Goal: Check status

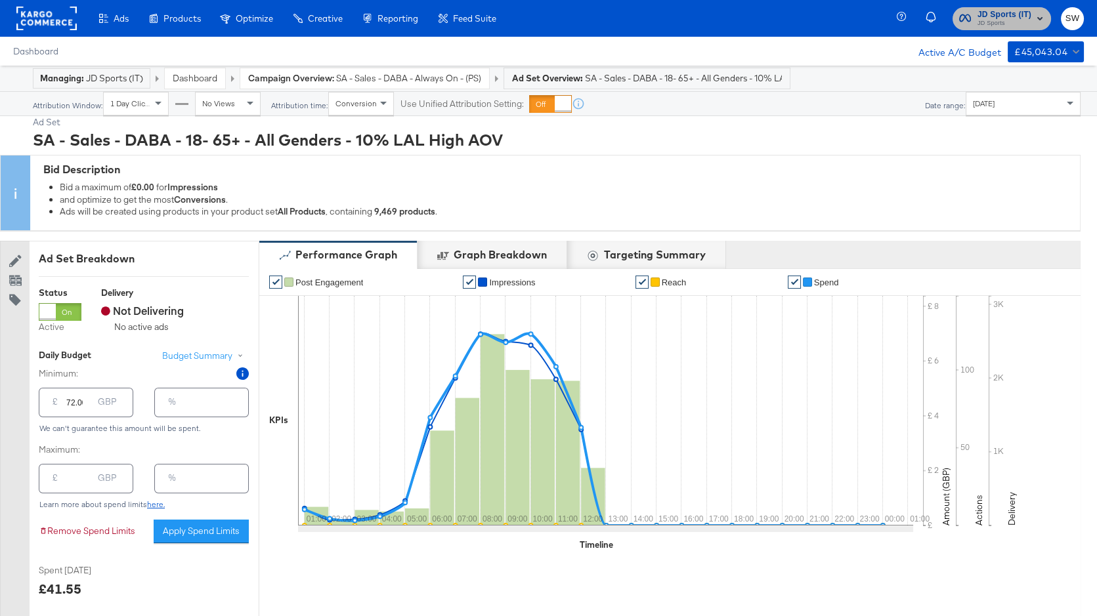
click at [1023, 22] on span "JD Sports" at bounding box center [1005, 23] width 54 height 11
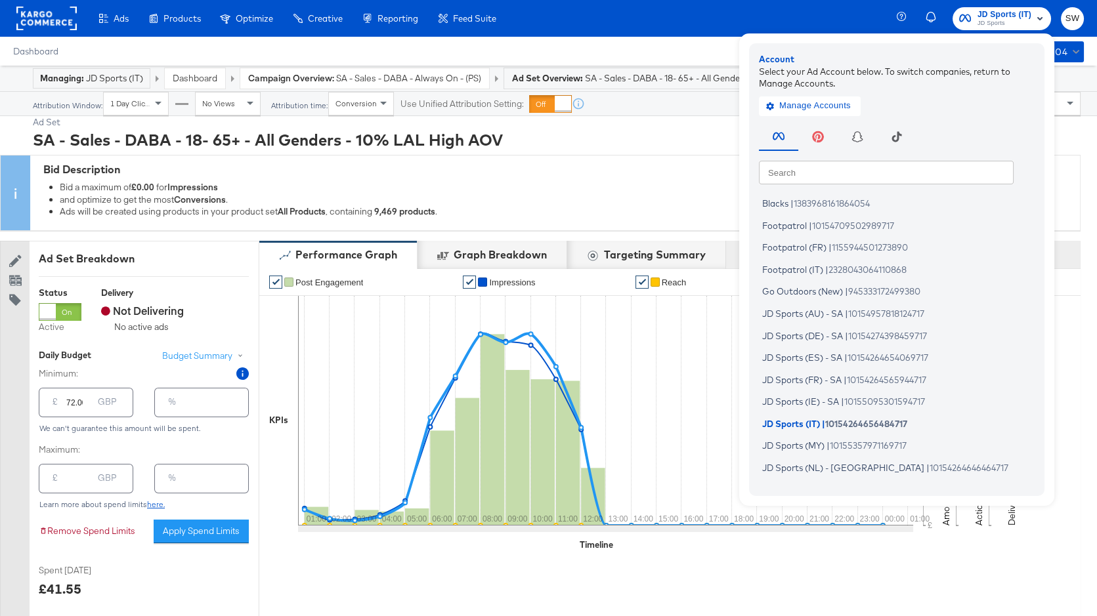
click at [907, 170] on input "text" at bounding box center [886, 172] width 255 height 24
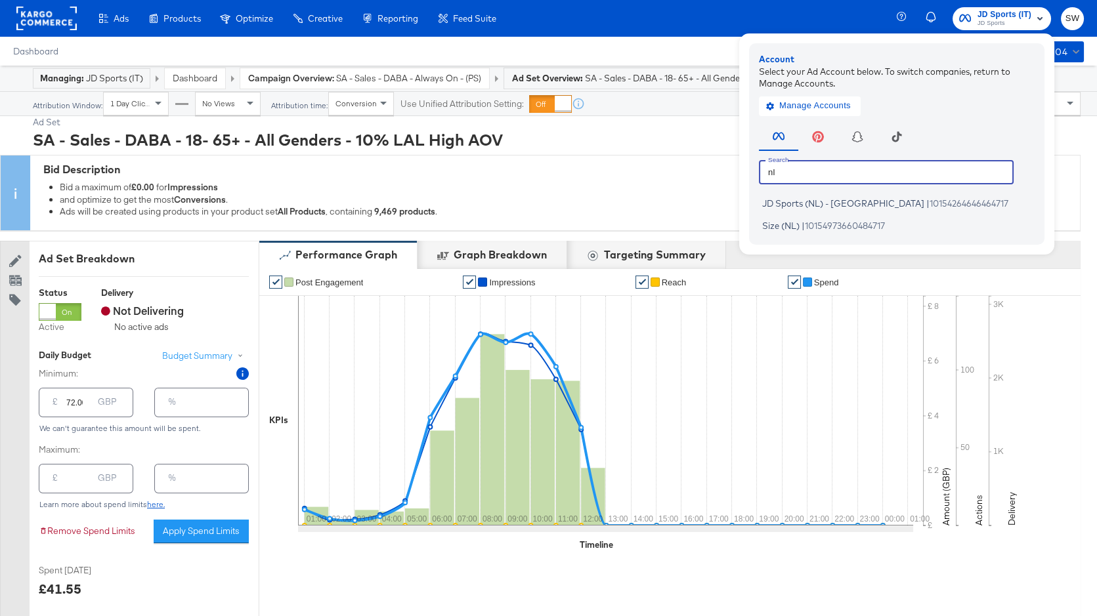
type input "n"
type input "au"
click at [876, 205] on span "10154957818124717" at bounding box center [886, 203] width 76 height 11
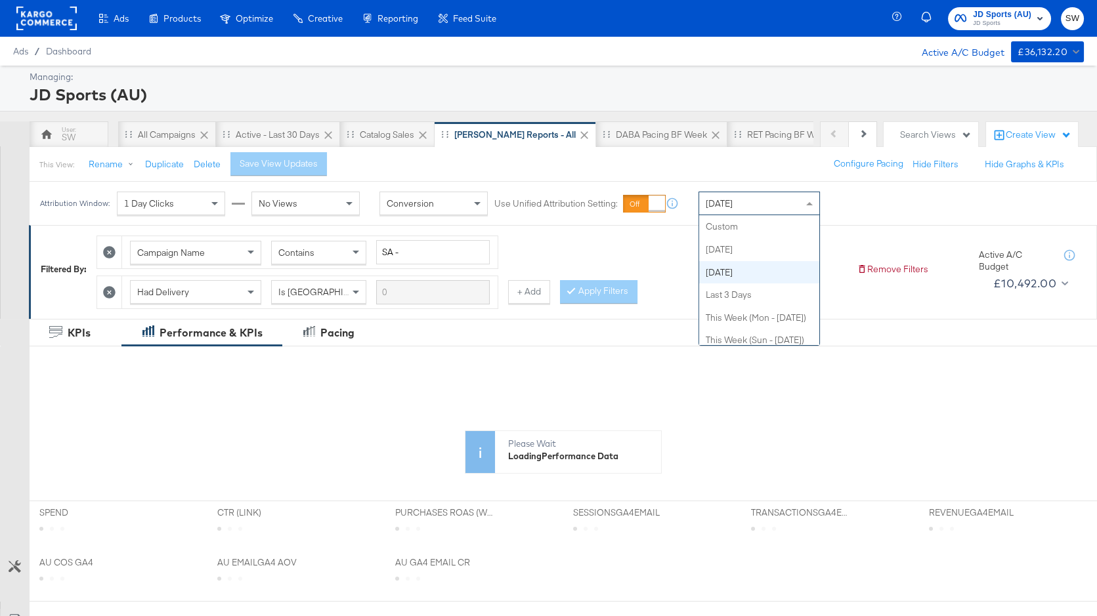
click at [776, 206] on div "Yesterday" at bounding box center [759, 203] width 120 height 22
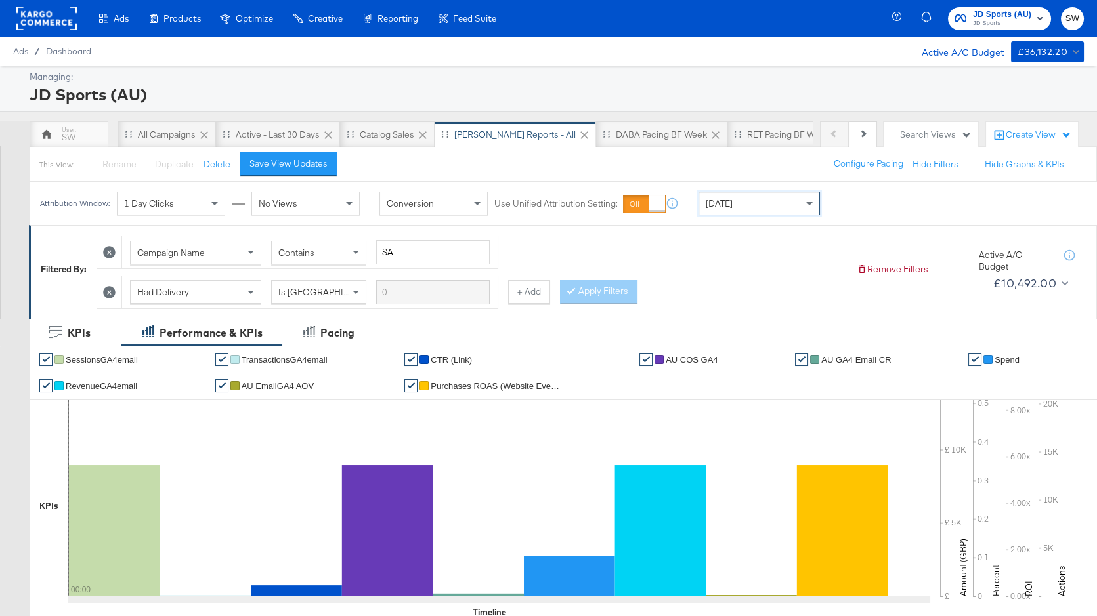
click at [1020, 9] on span "JD Sports (AU)" at bounding box center [1002, 15] width 58 height 14
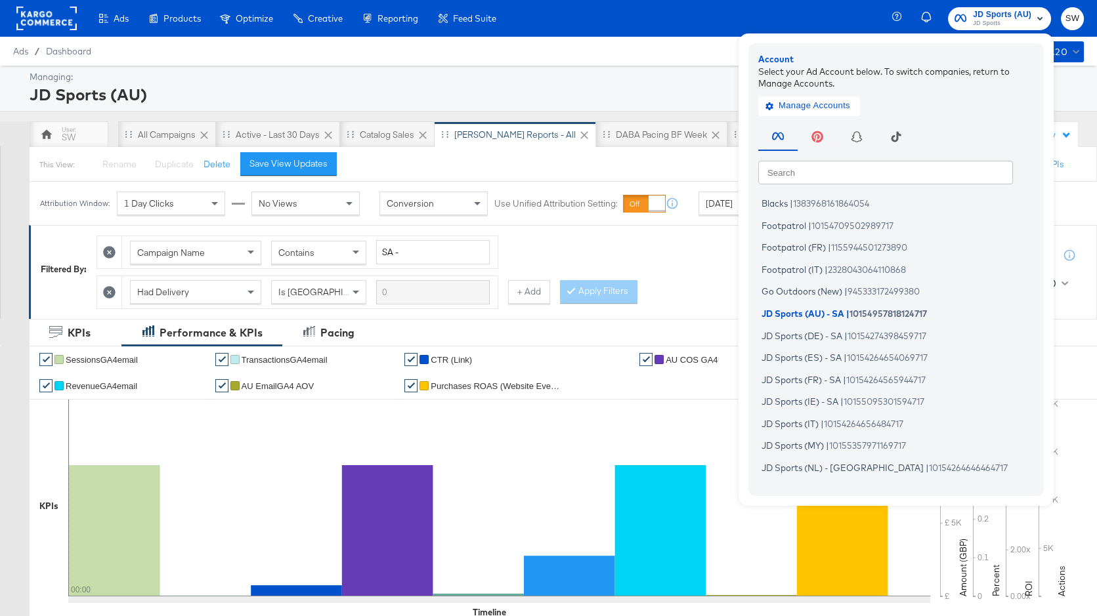
click at [863, 171] on input "text" at bounding box center [885, 172] width 255 height 24
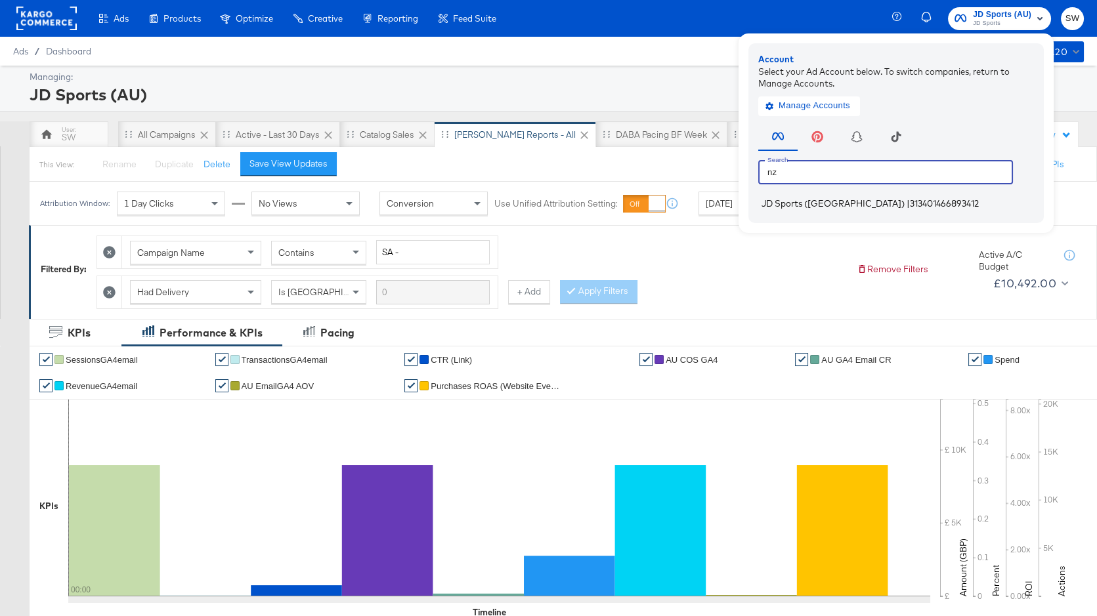
type input "nz"
click at [910, 202] on span "313401466893412" at bounding box center [944, 203] width 69 height 11
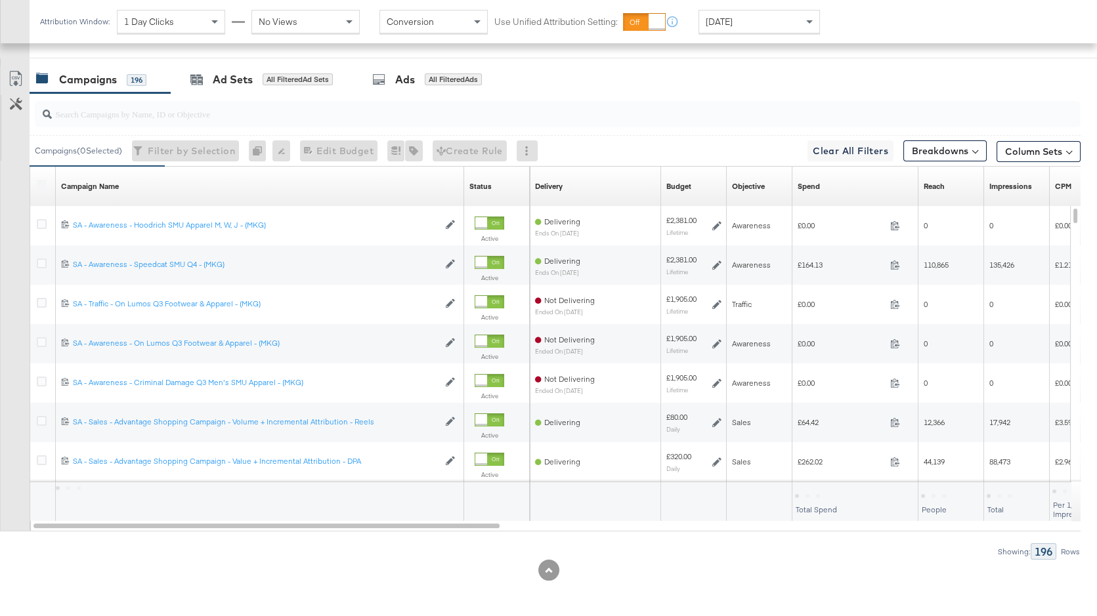
scroll to position [642, 0]
click at [832, 184] on div "Spend Sorting Unavailable" at bounding box center [855, 186] width 126 height 21
click at [819, 188] on link "Spend" at bounding box center [856, 186] width 116 height 11
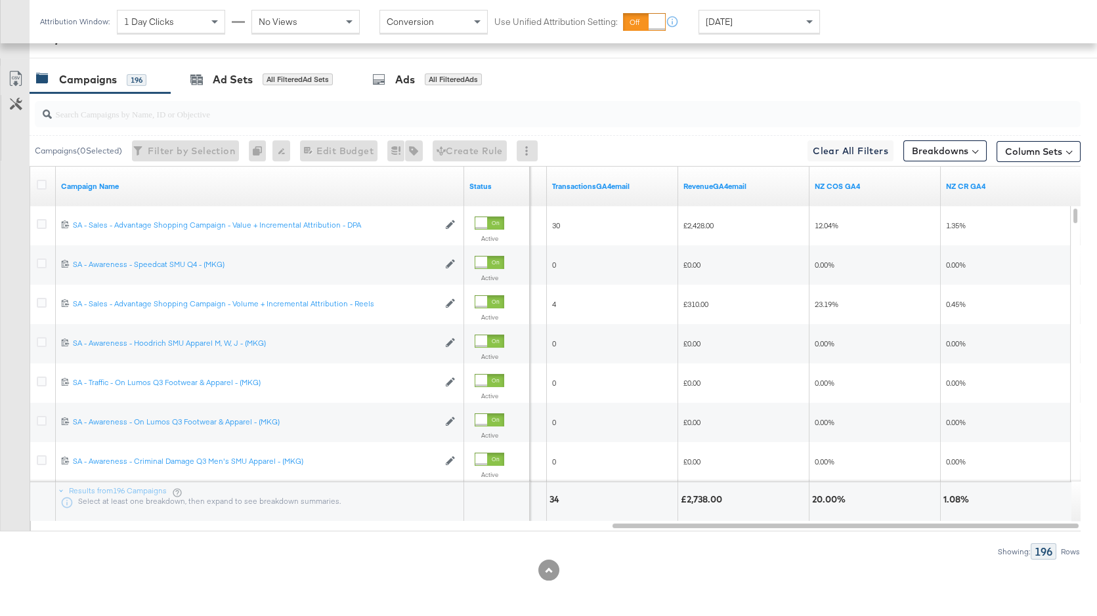
click at [754, 29] on div "Yesterday" at bounding box center [759, 22] width 120 height 22
